Goal: Information Seeking & Learning: Understand process/instructions

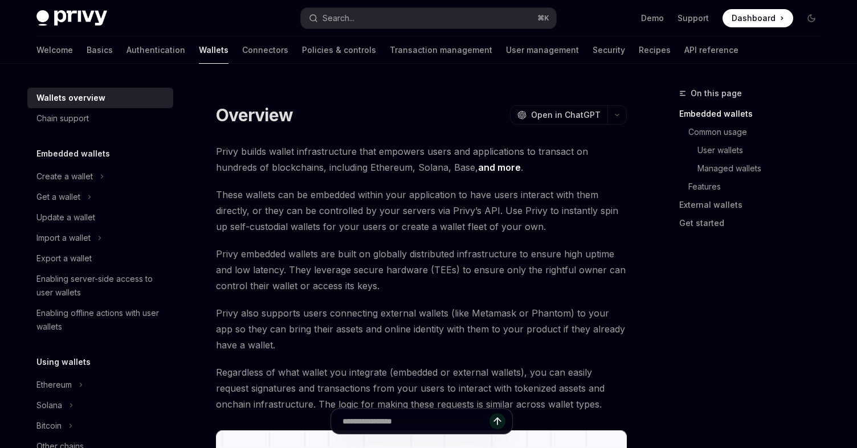
click at [87, 52] on link "Basics" at bounding box center [100, 49] width 26 height 27
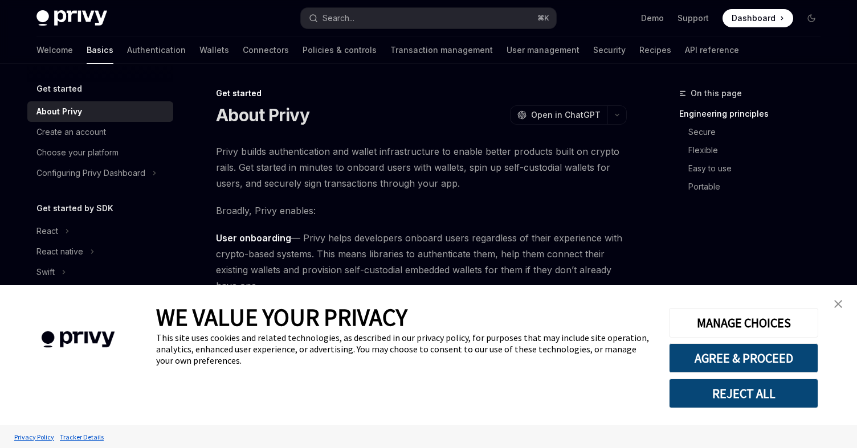
click at [841, 304] on img "close banner" at bounding box center [838, 304] width 8 height 8
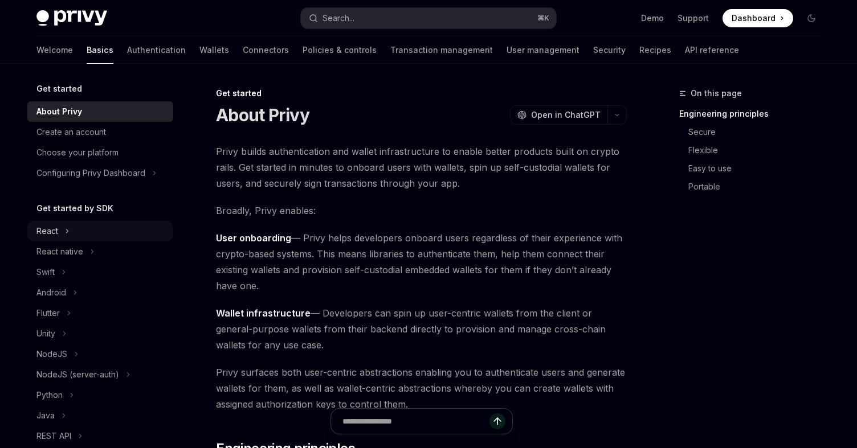
click at [48, 227] on div "React" at bounding box center [47, 231] width 22 height 14
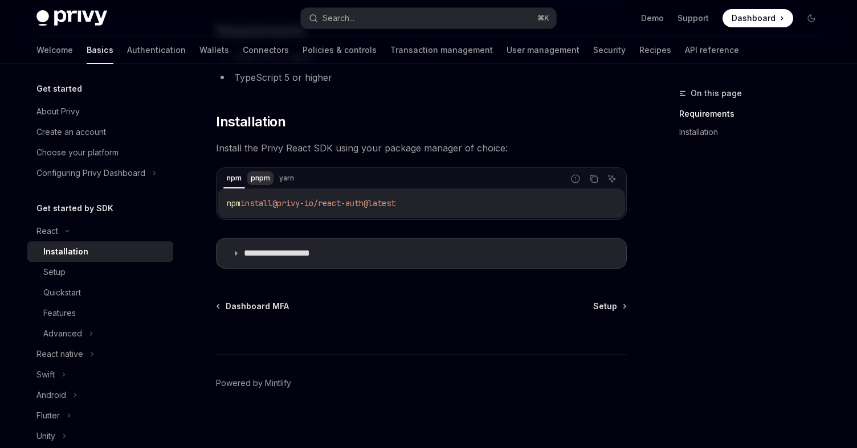
scroll to position [126, 0]
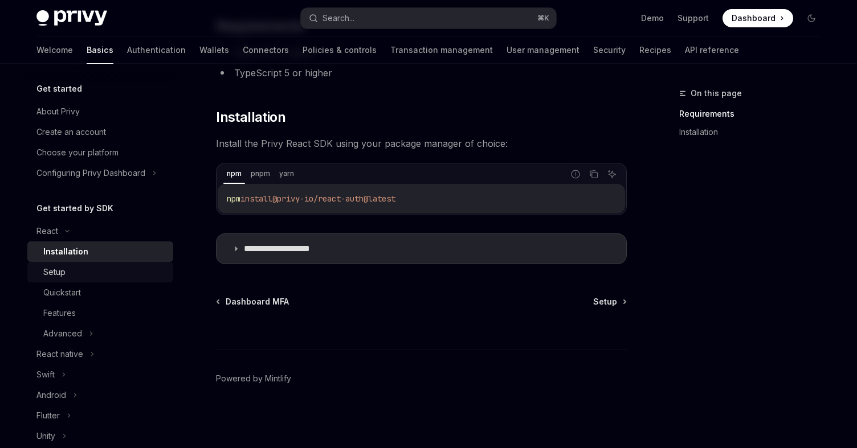
click at [73, 268] on div "Setup" at bounding box center [104, 272] width 123 height 14
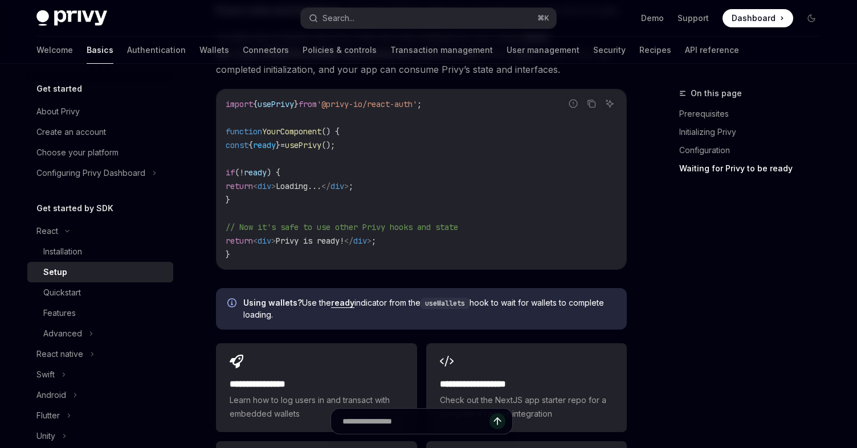
scroll to position [1253, 0]
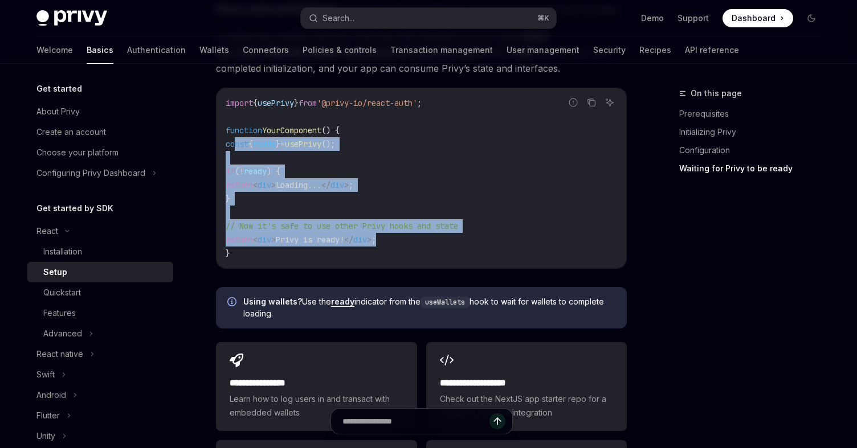
drag, startPoint x: 412, startPoint y: 243, endPoint x: 238, endPoint y: 141, distance: 201.9
click at [238, 141] on code "import { usePrivy } from '@privy-io/react-auth' ; function YourComponent () { c…" at bounding box center [421, 178] width 391 height 164
copy code "const { ready } = usePrivy (); if ( ! ready ) { return < div > Loading... </ di…"
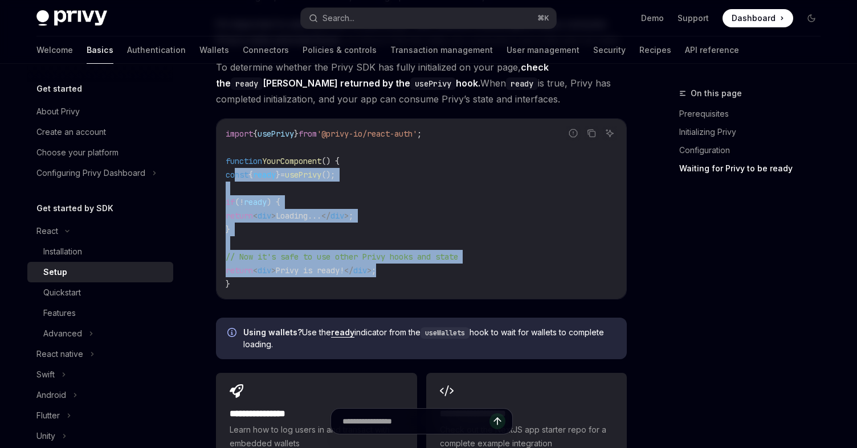
scroll to position [1256, 0]
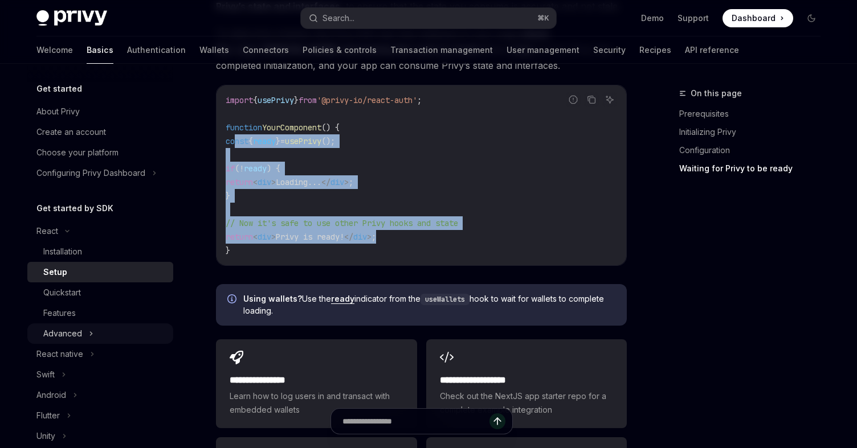
click at [76, 336] on div "Advanced" at bounding box center [62, 334] width 39 height 14
type textarea "*"
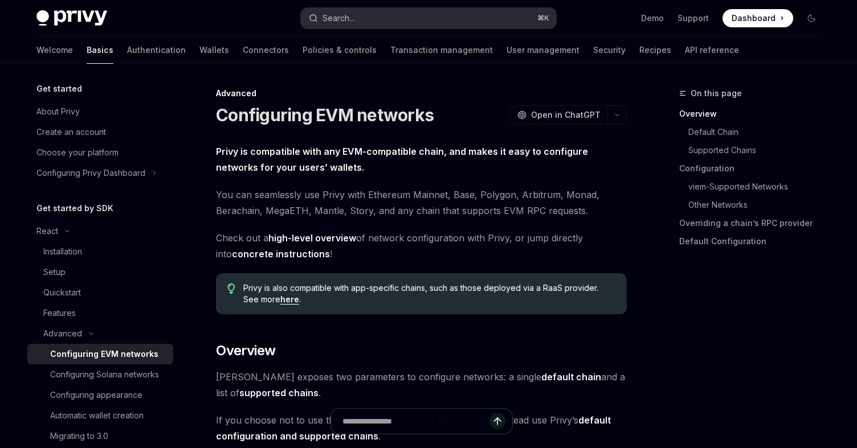
click at [476, 9] on button "Search... ⌘ K" at bounding box center [428, 18] width 255 height 21
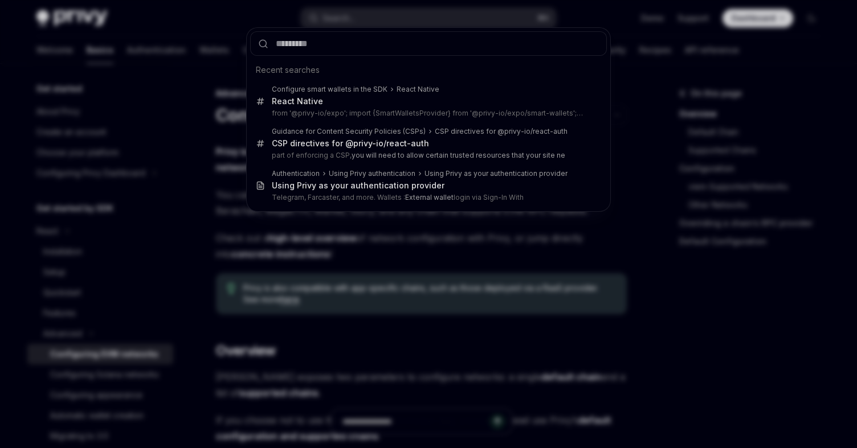
type input "**********"
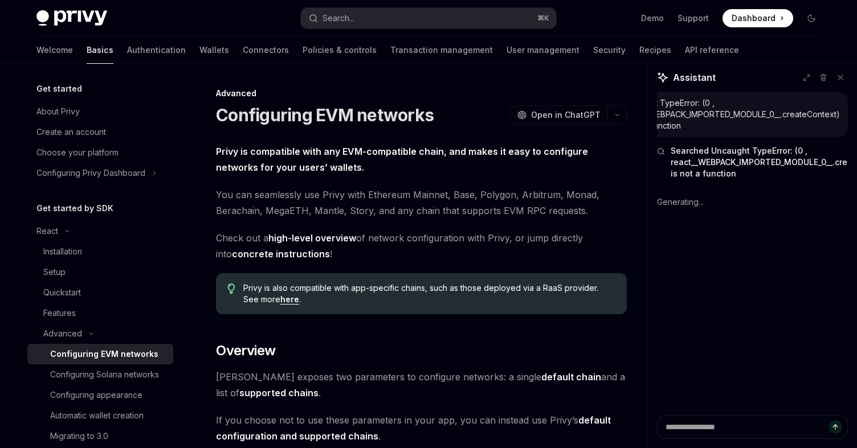
type textarea "*"
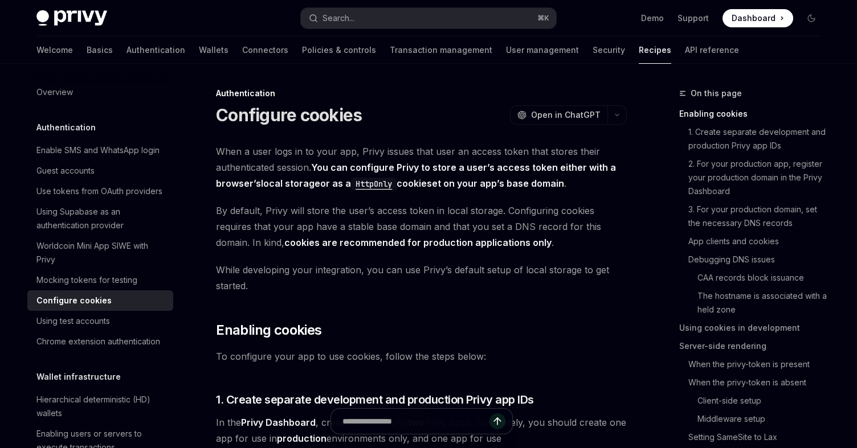
type textarea "*"
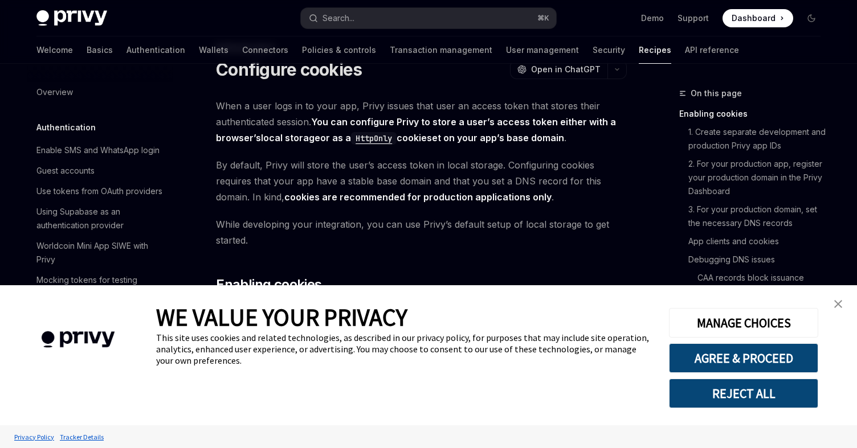
scroll to position [55, 0]
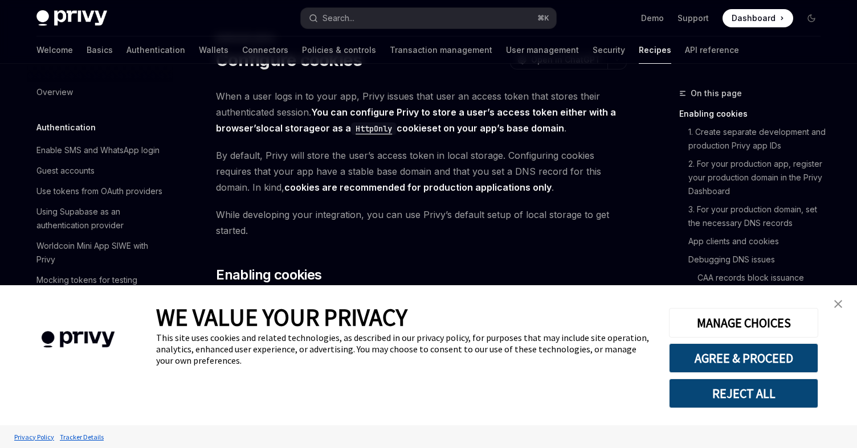
click at [846, 305] on link "close banner" at bounding box center [837, 304] width 23 height 23
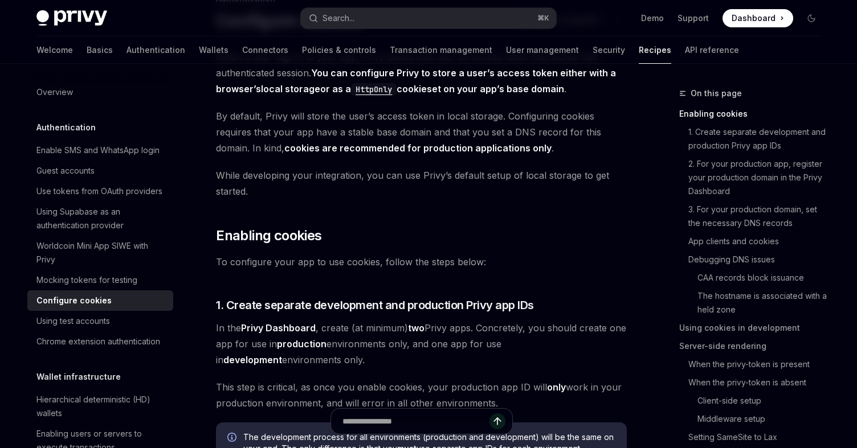
scroll to position [89, 0]
